Goal: Information Seeking & Learning: Learn about a topic

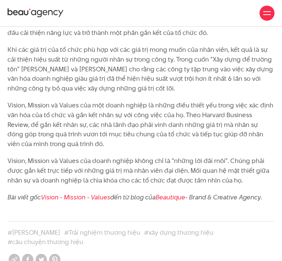
scroll to position [1427, 0]
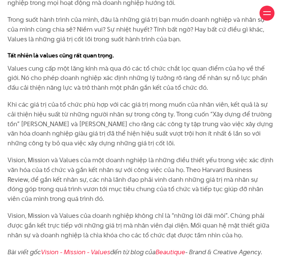
scroll to position [1540, 0]
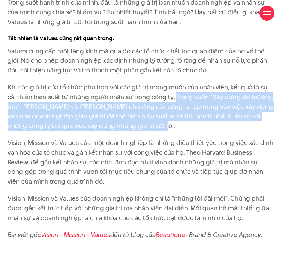
copy p "Trong cuốn “Xây dựng để trường tồn” [PERSON_NAME] và [PERSON_NAME] cho rằng các…"
drag, startPoint x: 164, startPoint y: 116, endPoint x: 165, endPoint y: 148, distance: 31.6
click at [165, 131] on p "Khi các giá trị của tổ chức phù hợp với các giá trị mong muốn của nhân viên, kế…" at bounding box center [141, 107] width 267 height 48
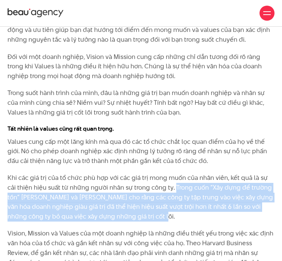
scroll to position [1427, 0]
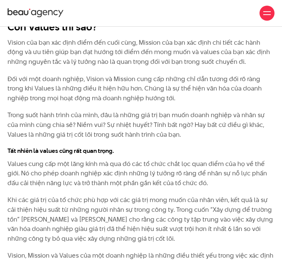
click at [107, 137] on p "Trong suốt hành trình của mình, đâu là những giá trị bạn muốn doanh nghiệp và n…" at bounding box center [141, 124] width 267 height 29
